Goal: Transaction & Acquisition: Register for event/course

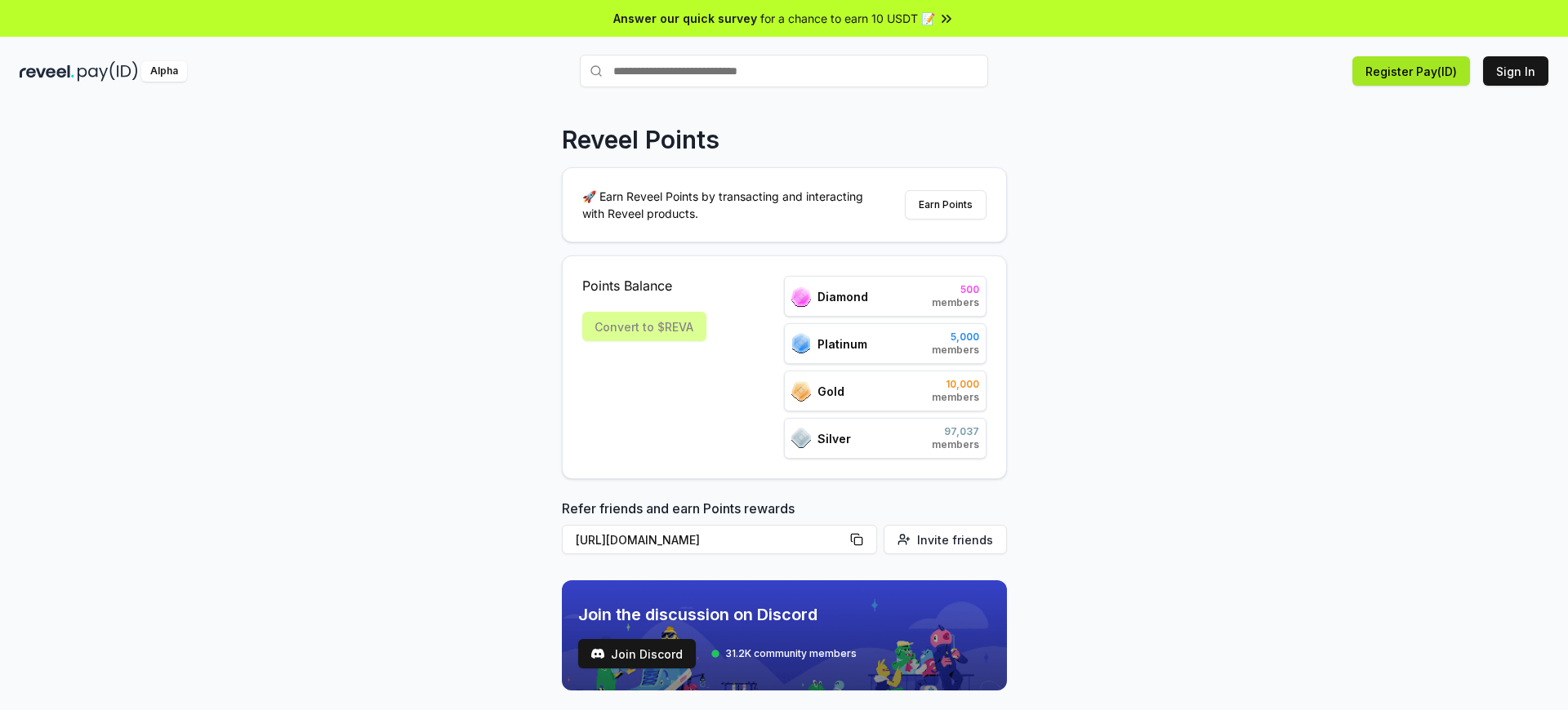
click at [1415, 71] on button "Register Pay(ID)" at bounding box center [1412, 70] width 118 height 30
click at [1517, 71] on button "Sign In" at bounding box center [1516, 70] width 66 height 30
click at [1415, 71] on button "Register Pay(ID)" at bounding box center [1412, 70] width 118 height 30
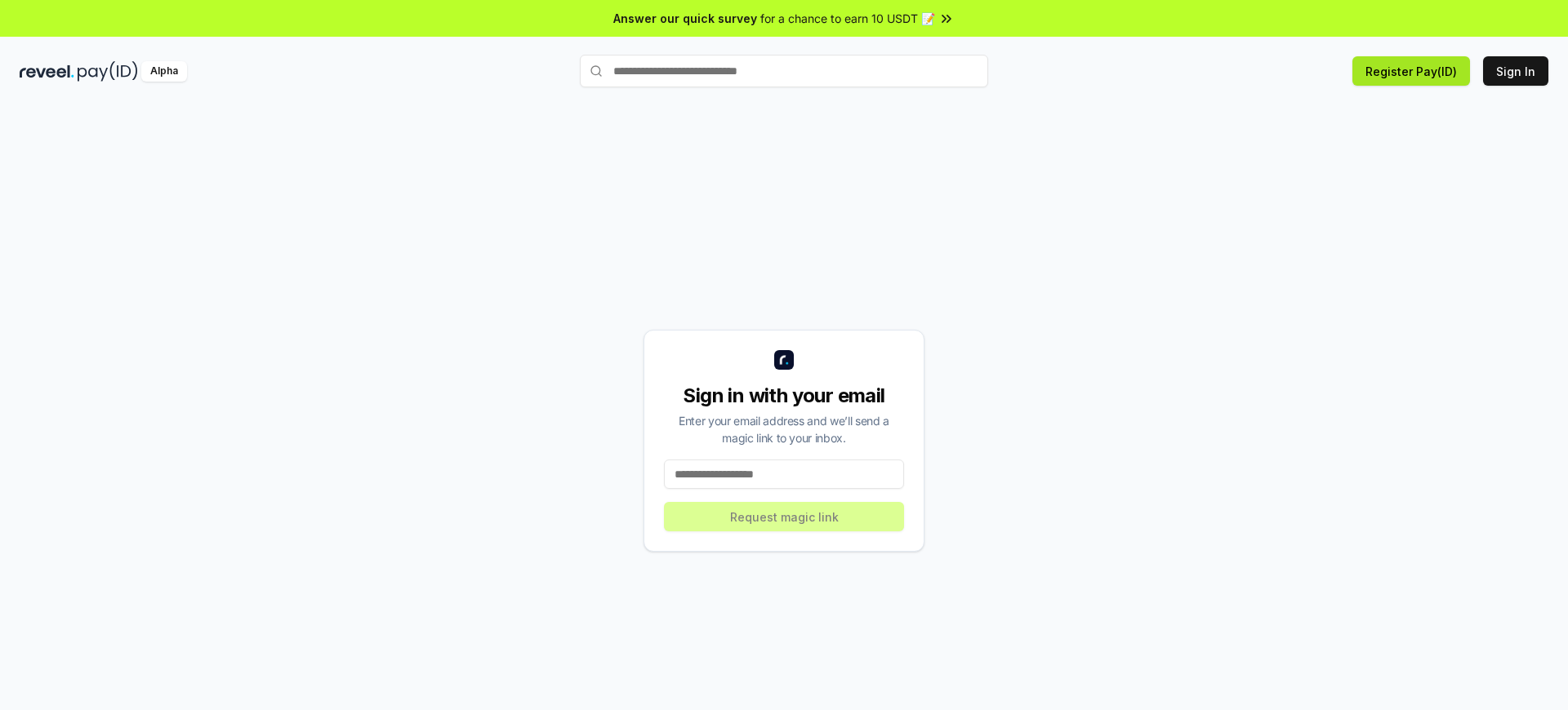
click at [1415, 71] on button "Register Pay(ID)" at bounding box center [1412, 70] width 118 height 30
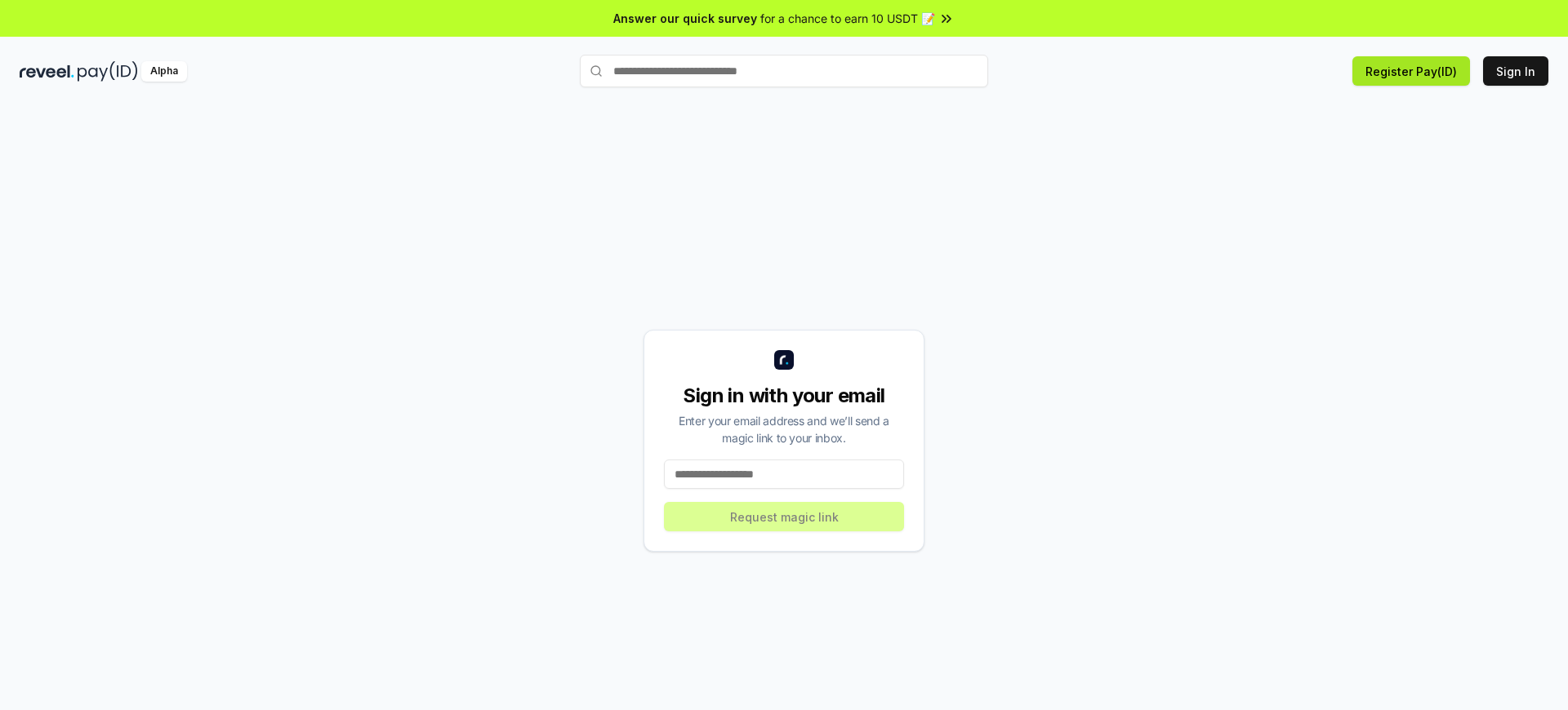
click at [1415, 71] on button "Register Pay(ID)" at bounding box center [1412, 70] width 118 height 30
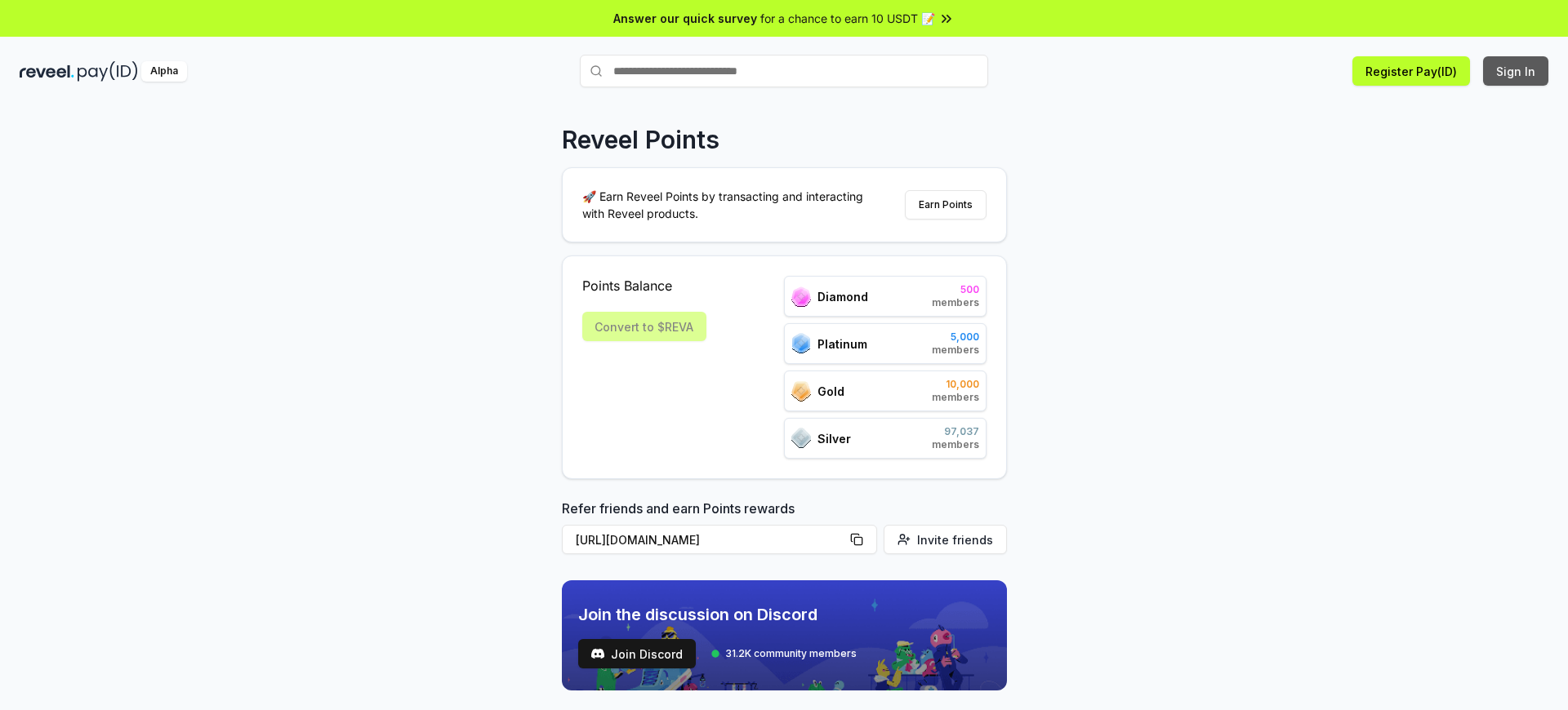
click at [1517, 71] on button "Sign In" at bounding box center [1516, 70] width 66 height 30
click at [1415, 71] on button "Register Pay(ID)" at bounding box center [1412, 70] width 118 height 30
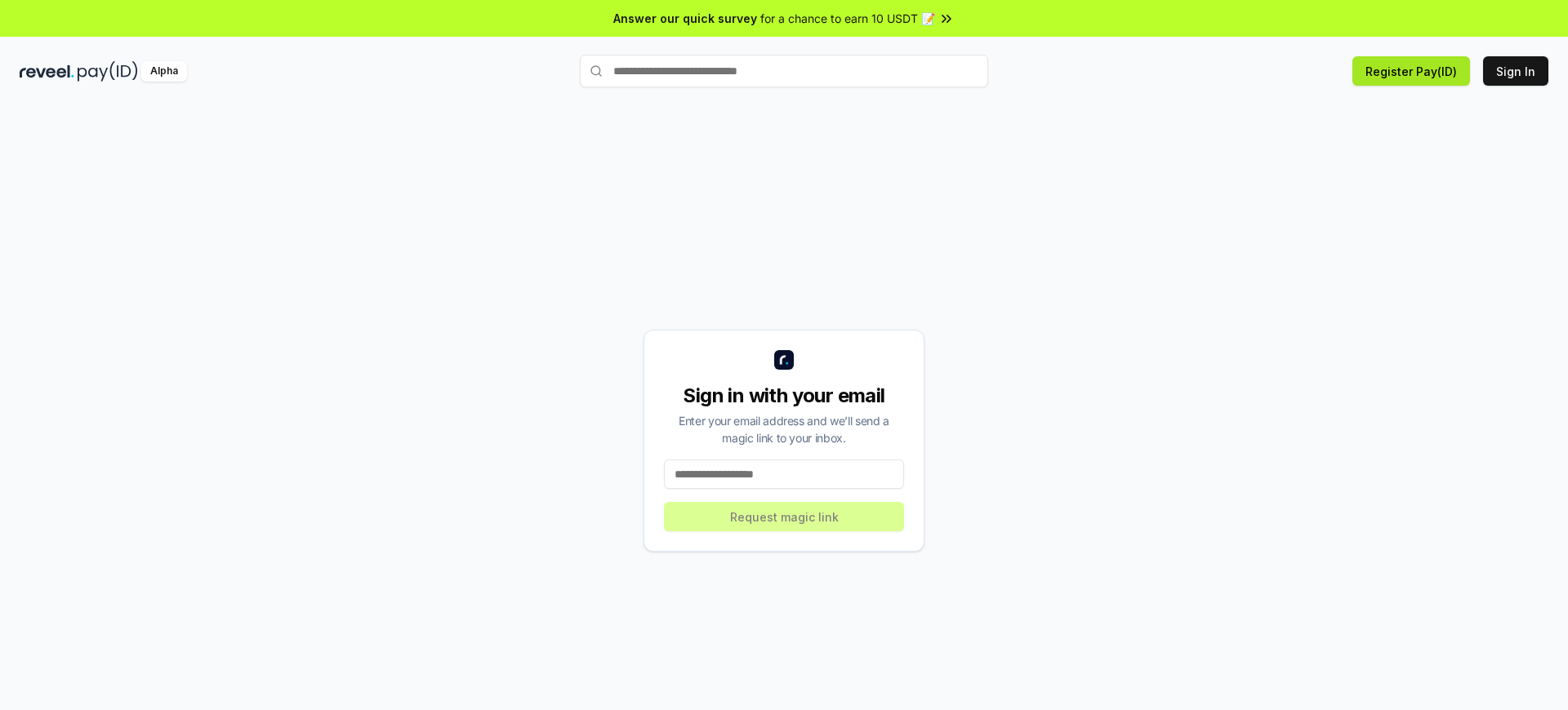
click at [1415, 71] on button "Register Pay(ID)" at bounding box center [1412, 70] width 118 height 30
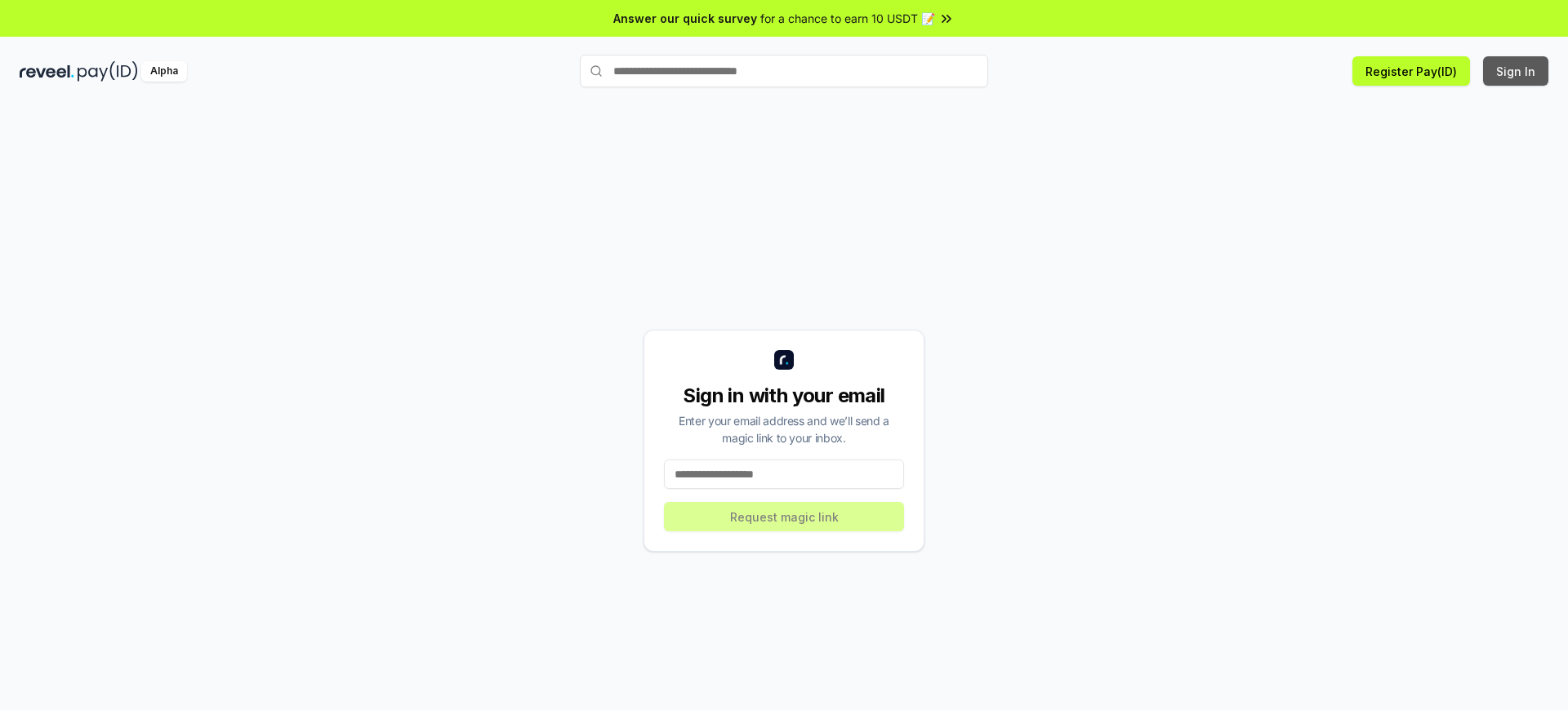
click at [1517, 71] on button "Sign In" at bounding box center [1516, 70] width 66 height 30
click at [784, 396] on div "Sign in with your email" at bounding box center [784, 395] width 240 height 26
click at [1517, 71] on button "Sign In" at bounding box center [1516, 70] width 66 height 30
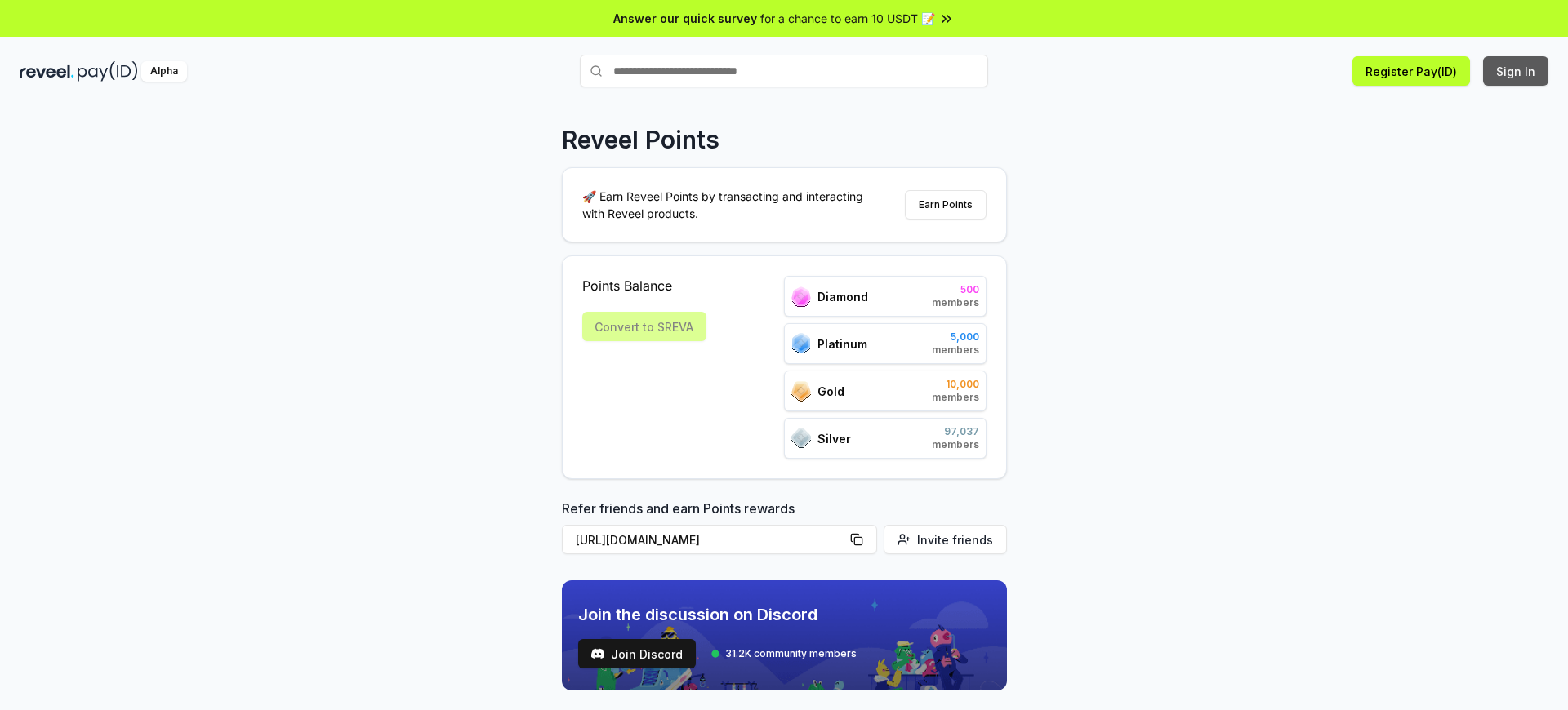
click at [1517, 71] on button "Sign In" at bounding box center [1516, 70] width 66 height 30
click at [1415, 71] on button "Register Pay(ID)" at bounding box center [1412, 70] width 118 height 30
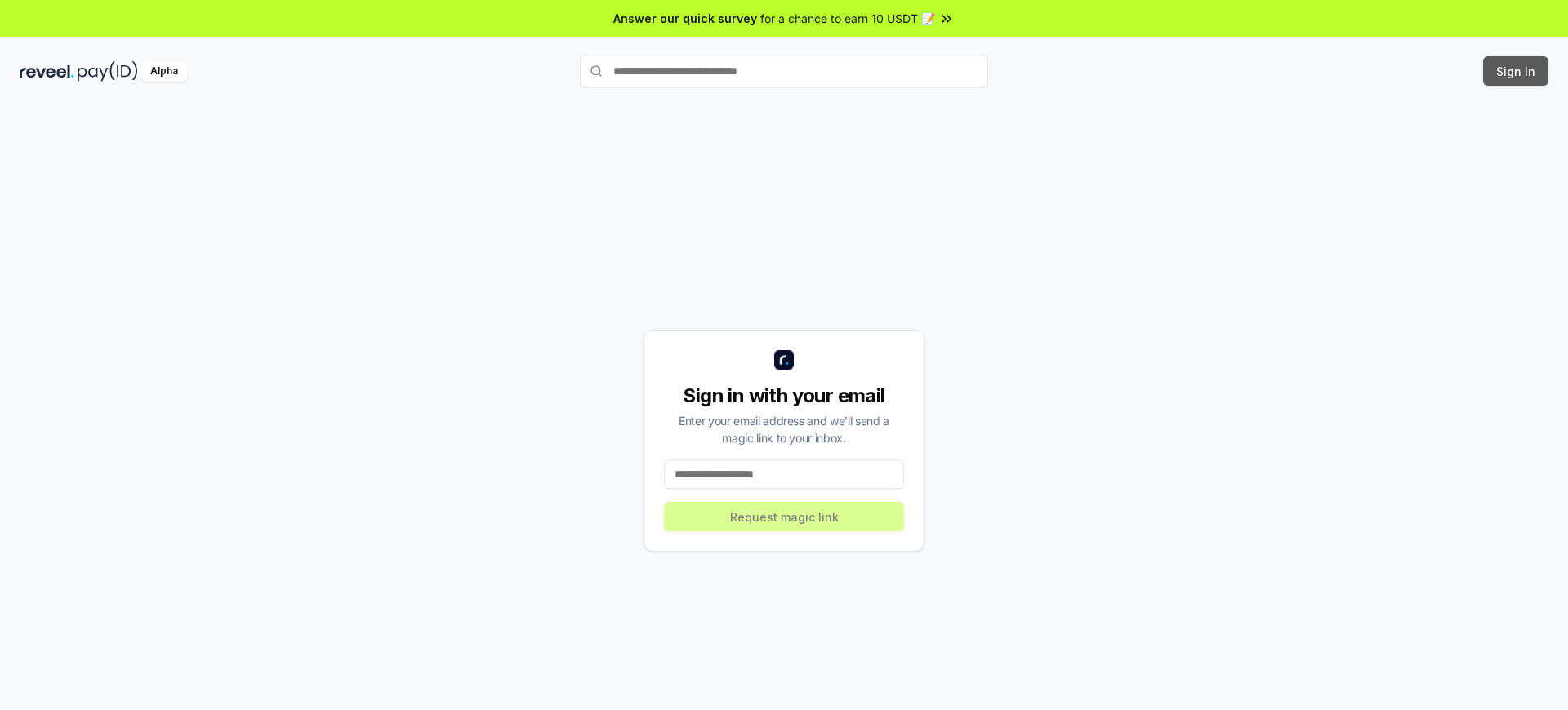
click at [1517, 71] on button "Sign In" at bounding box center [1516, 70] width 66 height 30
